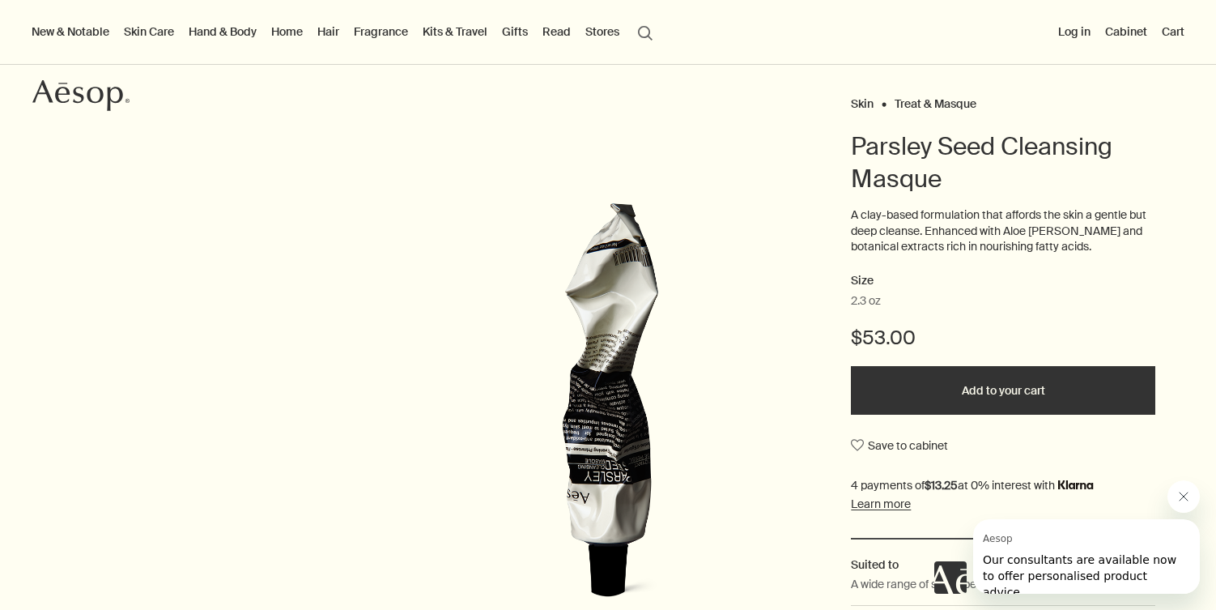
click at [1184, 493] on icon "Close message from Aesop" at bounding box center [1183, 496] width 13 height 13
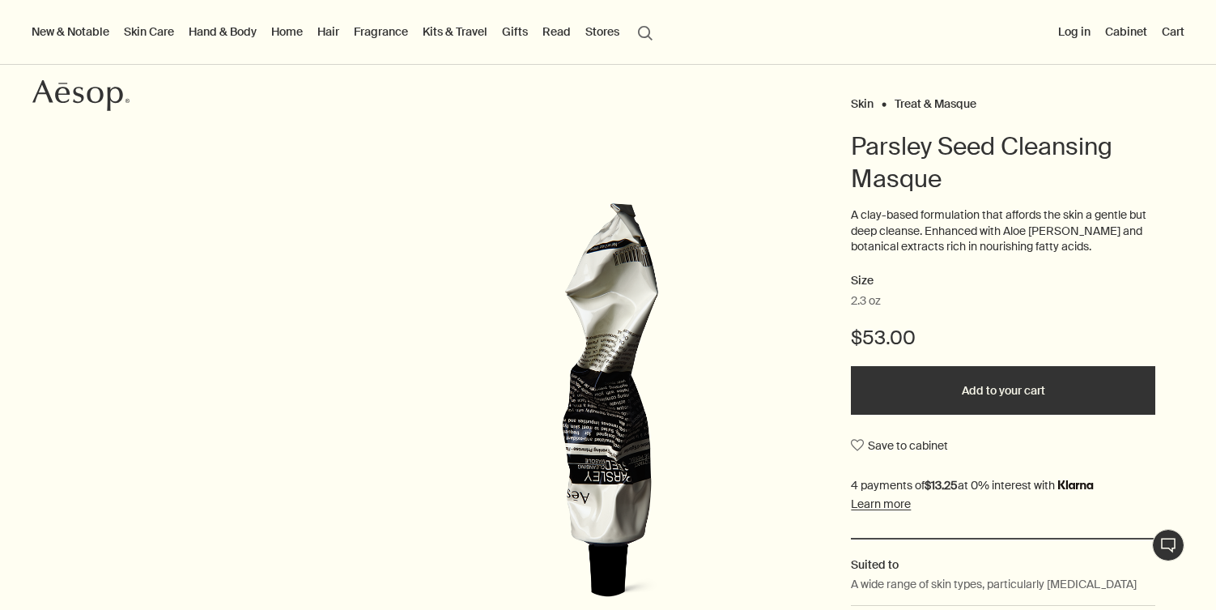
scroll to position [113, 0]
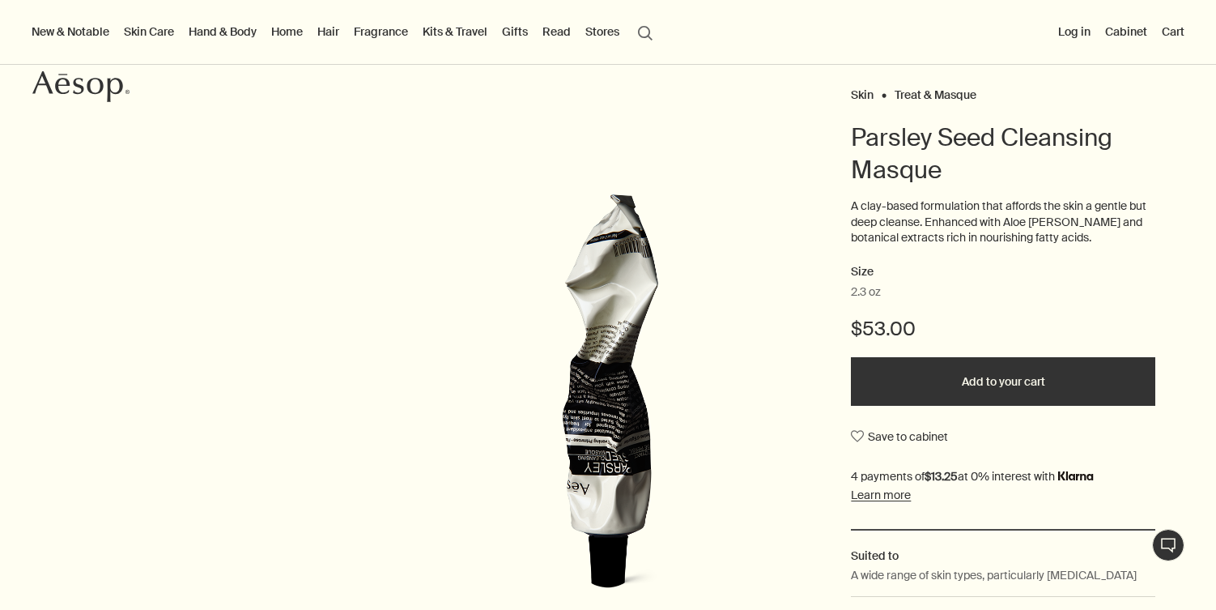
click at [1018, 380] on button "Add to your cart" at bounding box center [1003, 381] width 304 height 49
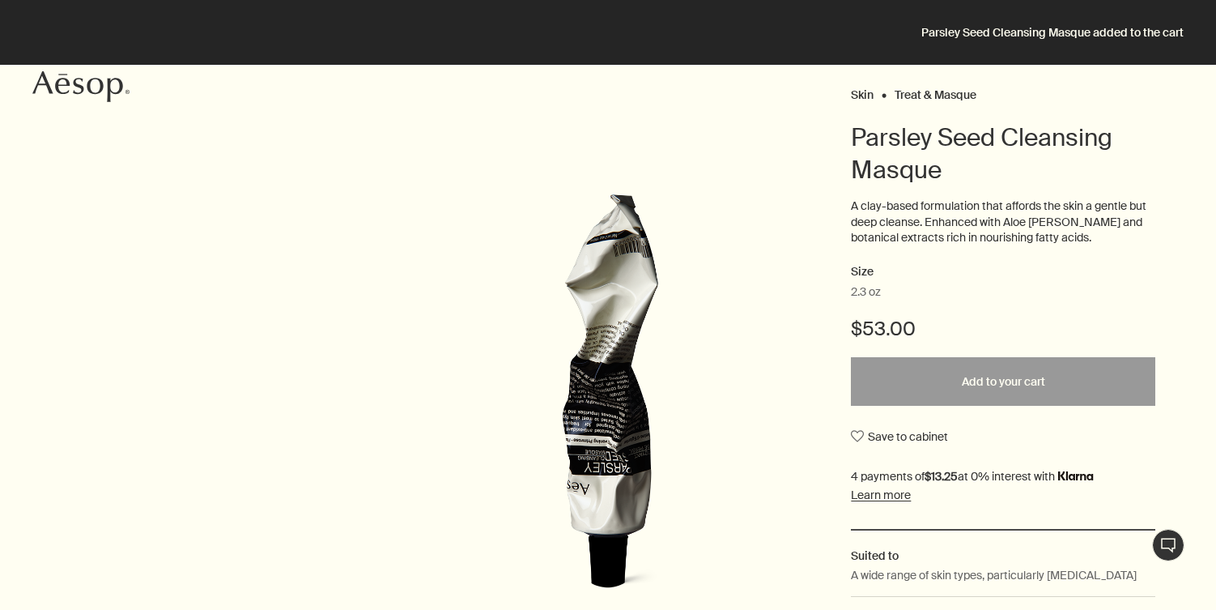
scroll to position [0, 0]
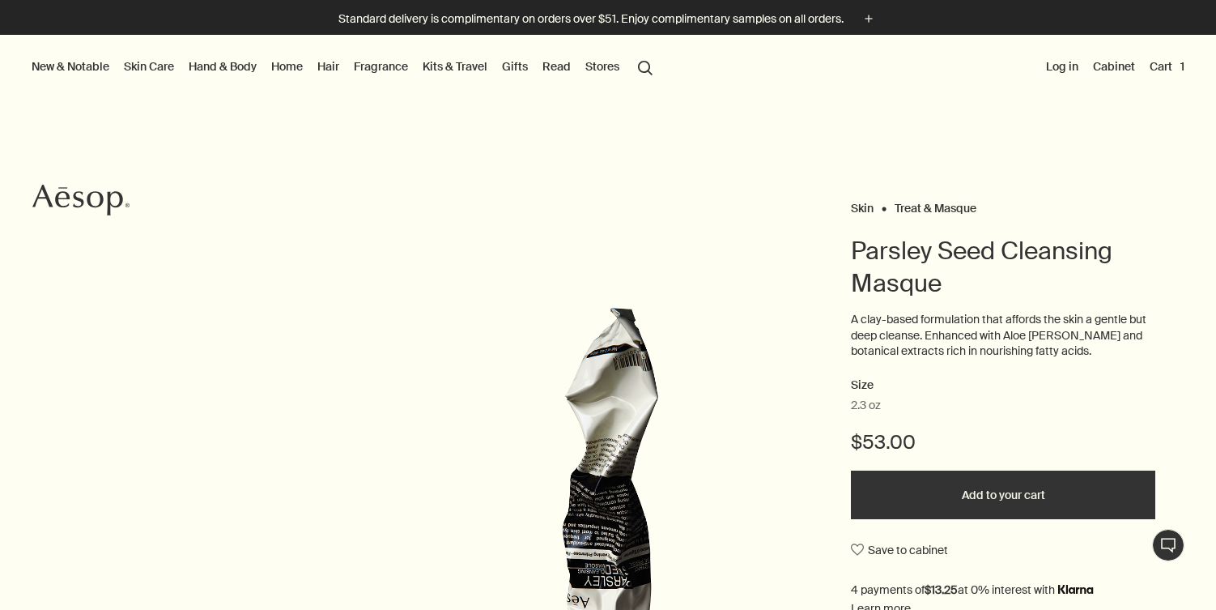
click at [647, 61] on button "search Search" at bounding box center [645, 66] width 29 height 31
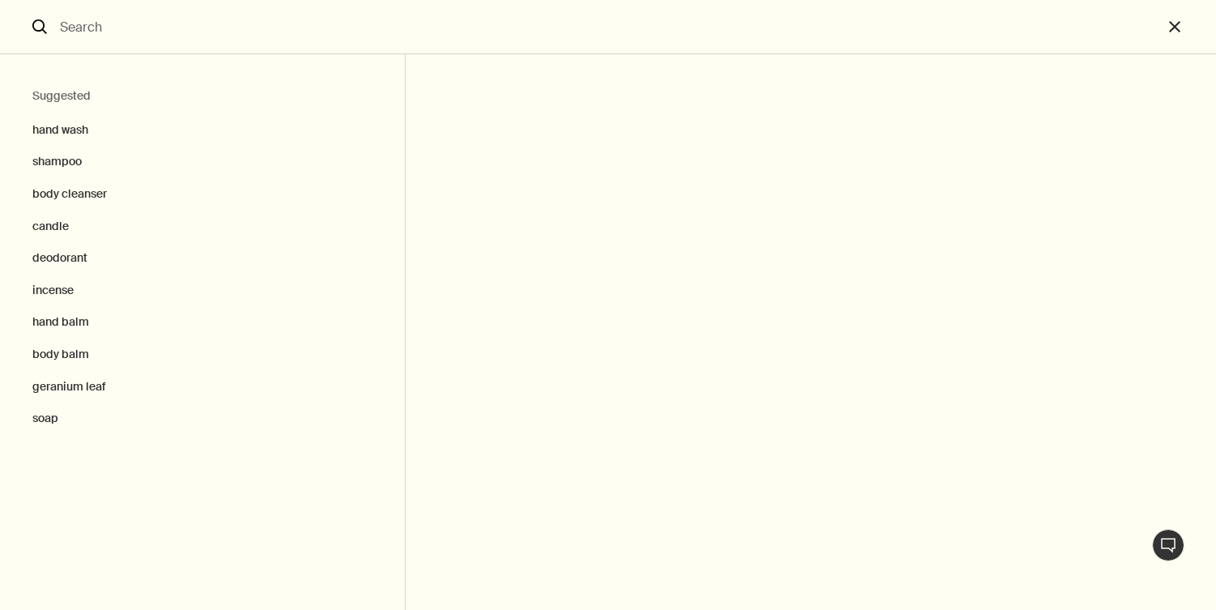
click at [391, 32] on input "Search" at bounding box center [607, 26] width 1109 height 53
type input "face cleanser"
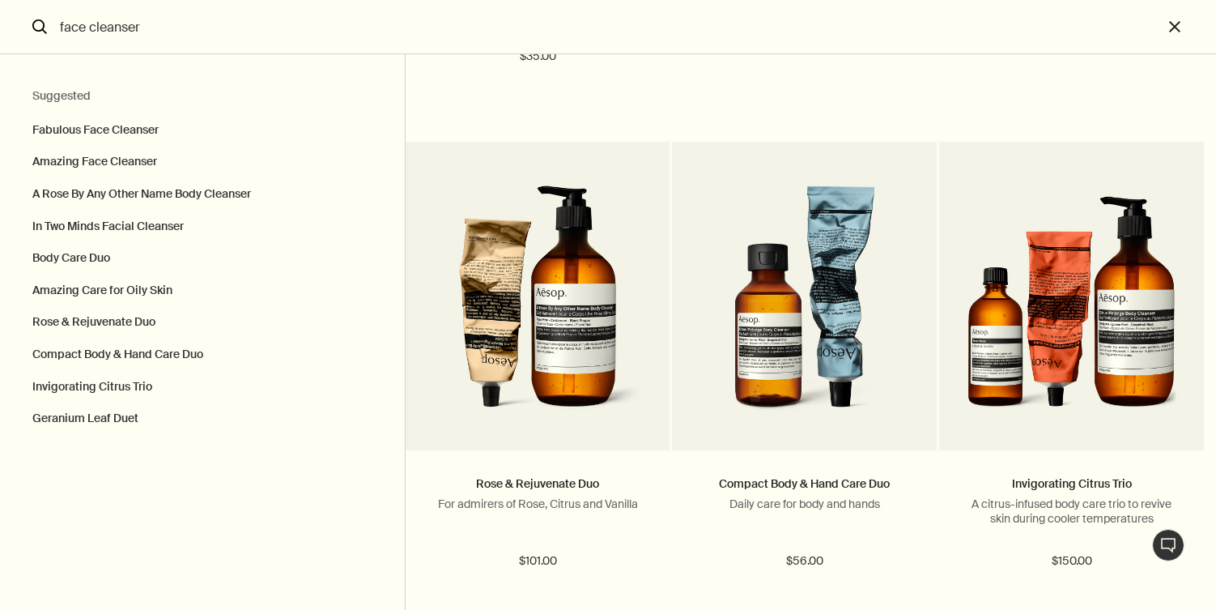
scroll to position [219, 0]
